Goal: Entertainment & Leisure: Consume media (video, audio)

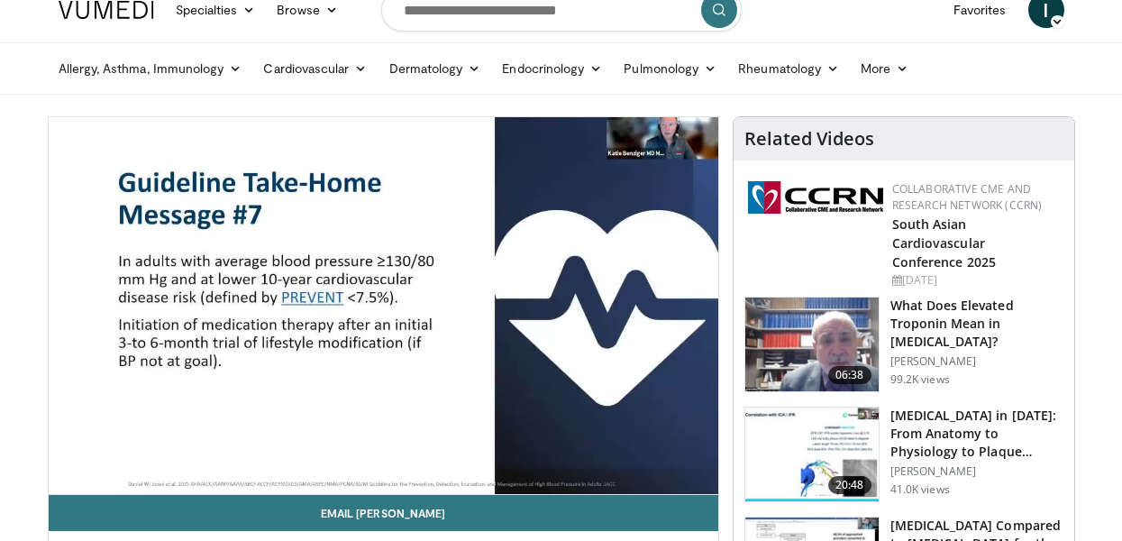
scroll to position [44, 0]
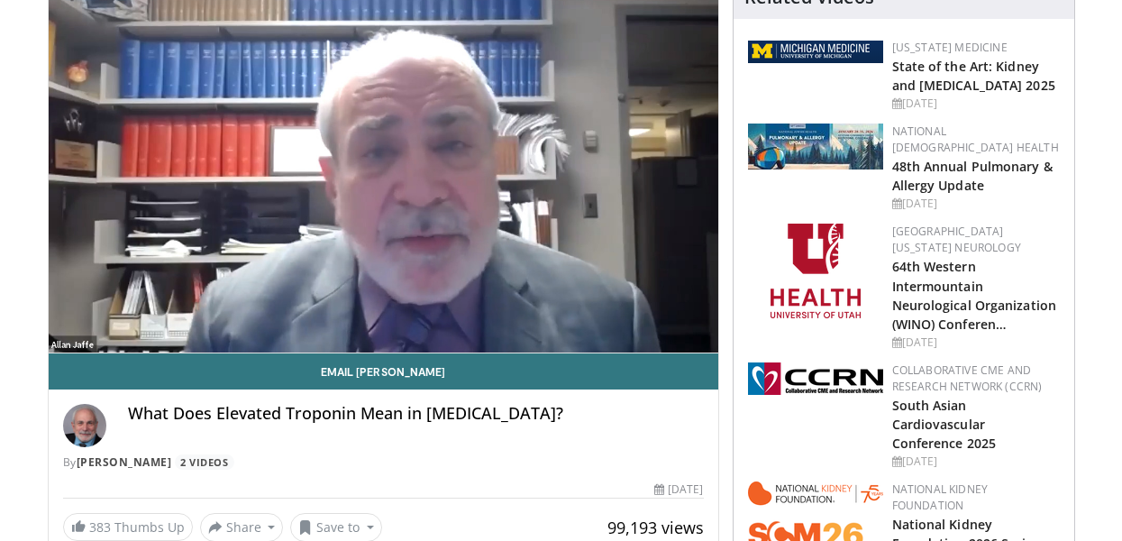
scroll to position [176, 0]
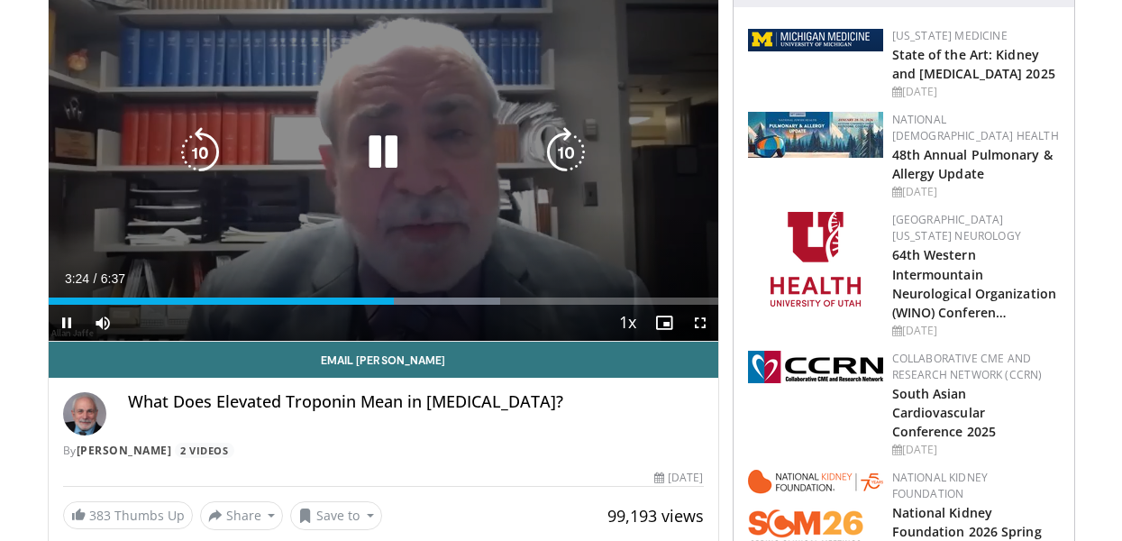
click at [390, 151] on icon "Video Player" at bounding box center [383, 152] width 50 height 50
